Goal: Browse casually: Explore the website without a specific task or goal

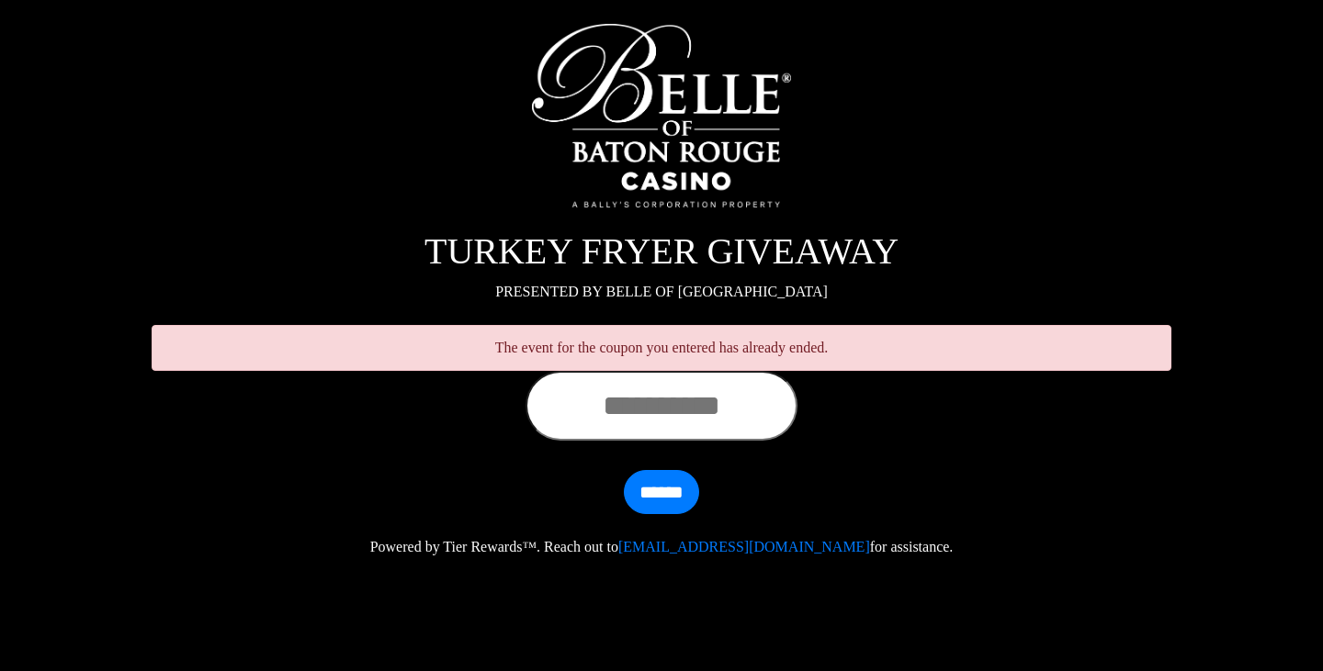
click at [650, 407] on input "text" at bounding box center [661, 406] width 272 height 70
